Goal: Information Seeking & Learning: Learn about a topic

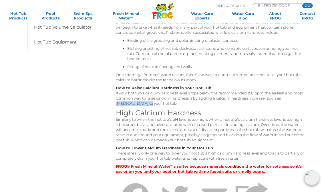
drag, startPoint x: 282, startPoint y: 99, endPoint x: 131, endPoint y: 103, distance: 150.9
click at [131, 103] on p "How to Raise Calcium Hardness in Your Hot Tub If your hot tub’s calcium hardnes…" at bounding box center [210, 95] width 189 height 21
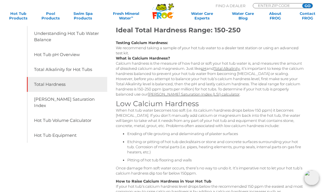
scroll to position [72, 0]
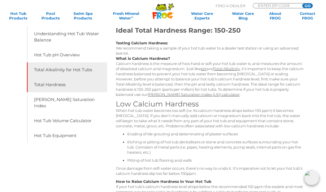
click at [85, 69] on link "Total Alkalinity for Hot Tubs" at bounding box center [67, 69] width 80 height 15
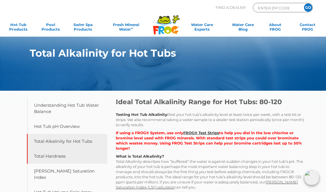
click at [52, 157] on link "Total Hardness" at bounding box center [67, 156] width 80 height 15
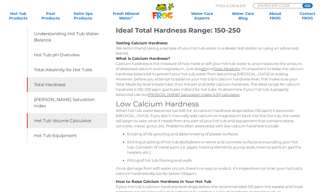
scroll to position [73, 0]
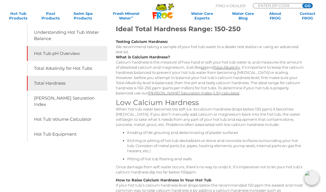
click at [64, 52] on link "Hot Tub pH Overview" at bounding box center [67, 53] width 80 height 15
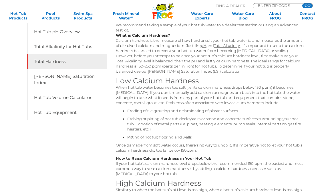
scroll to position [72, 0]
